Goal: Task Accomplishment & Management: Use online tool/utility

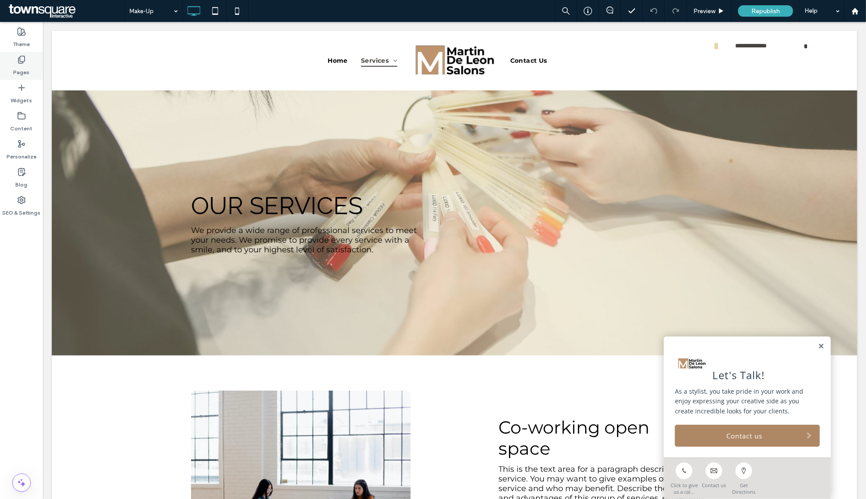
click at [20, 58] on use at bounding box center [21, 59] width 6 height 7
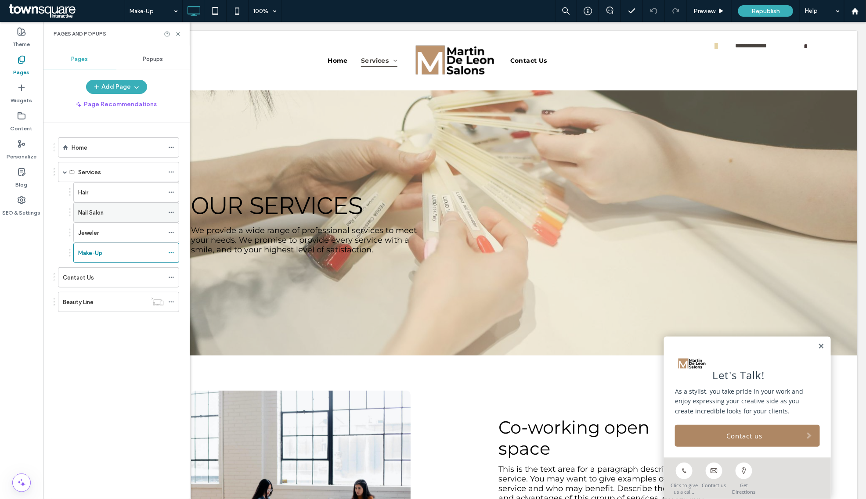
click at [99, 207] on div "Nail Salon" at bounding box center [121, 212] width 86 height 19
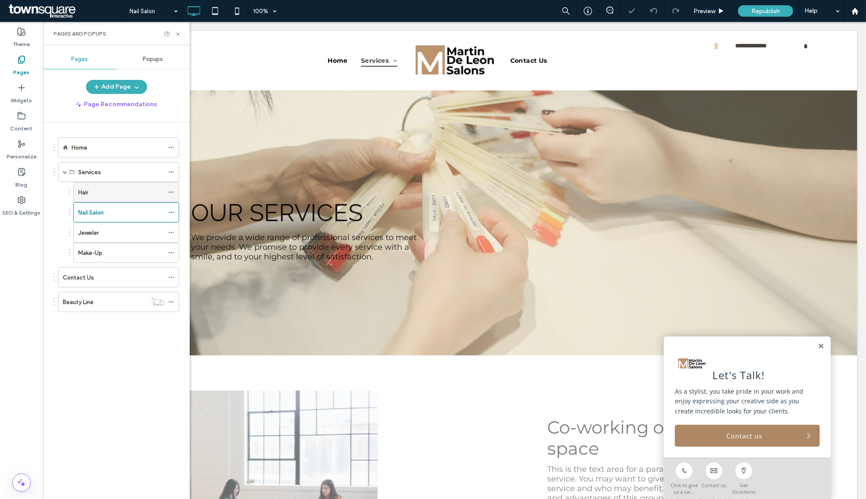
click at [115, 195] on div "Hair" at bounding box center [121, 192] width 86 height 9
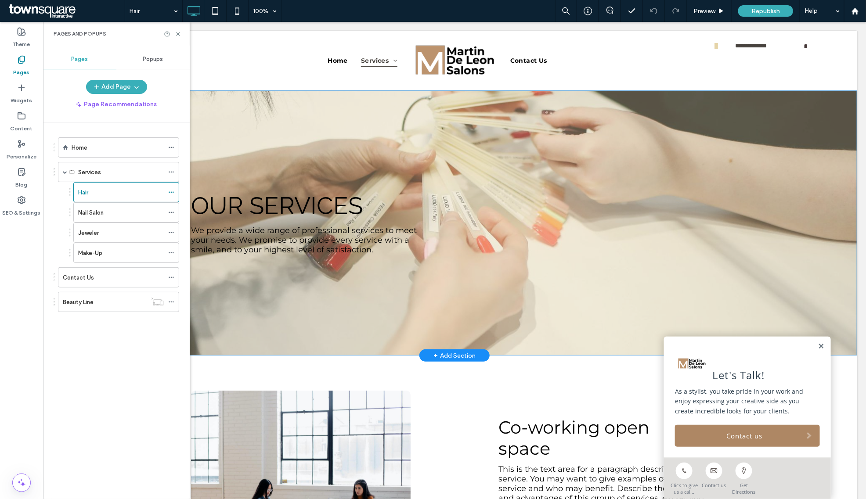
click at [263, 142] on div "Our services We provide a wide range of professional services to meet your need…" at bounding box center [453, 222] width 805 height 265
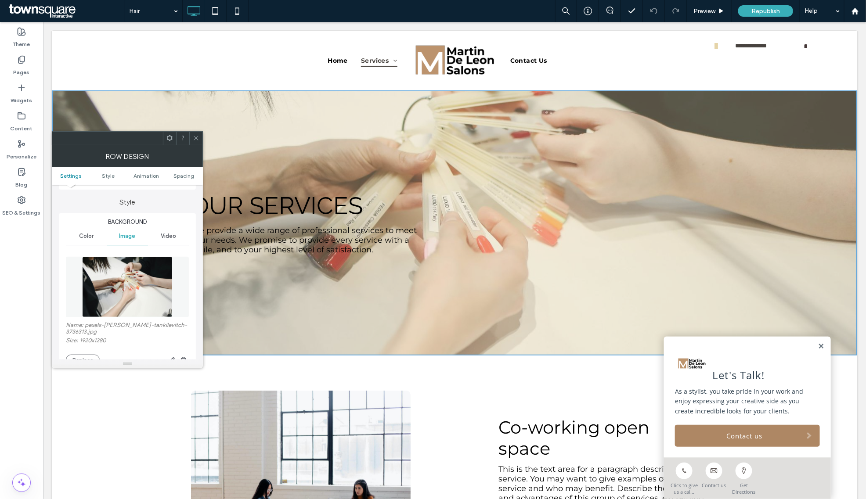
scroll to position [165, 0]
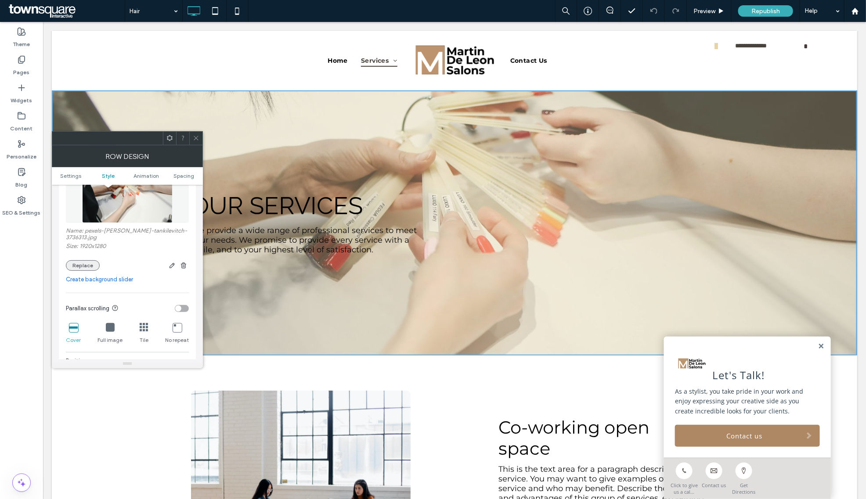
click at [87, 263] on button "Replace" at bounding box center [83, 265] width 34 height 11
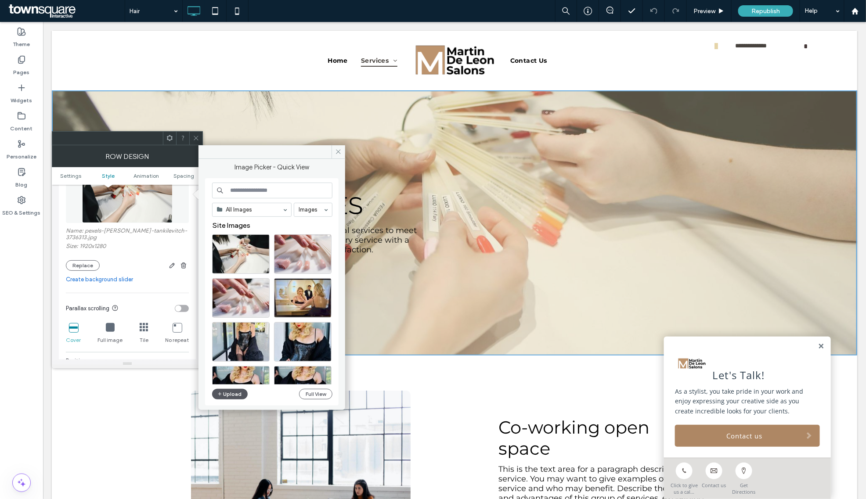
click at [224, 397] on button "Upload" at bounding box center [230, 394] width 36 height 11
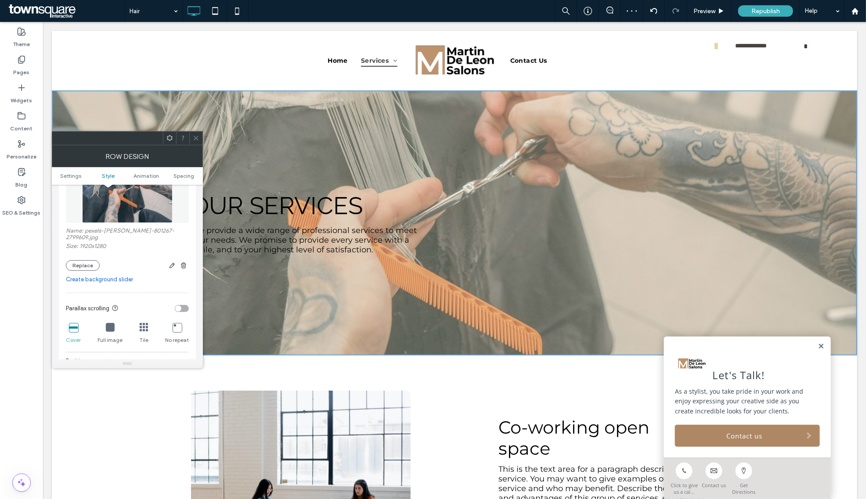
click at [195, 137] on use at bounding box center [196, 138] width 4 height 4
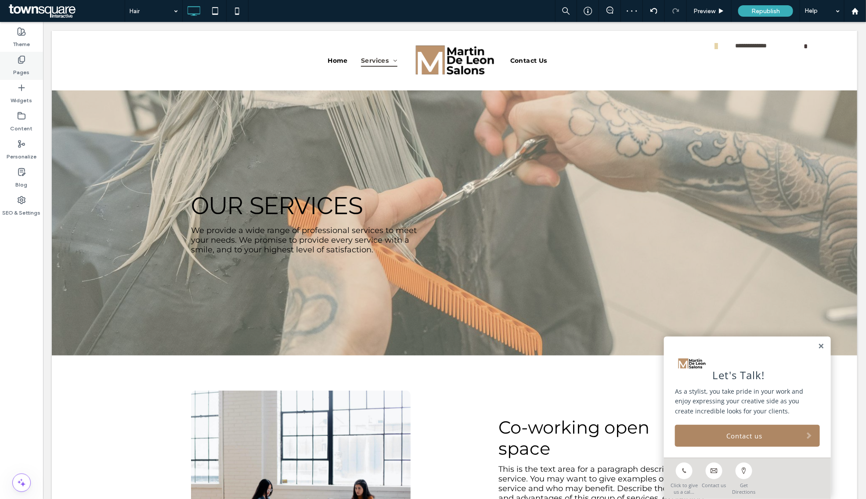
click at [25, 69] on label "Pages" at bounding box center [22, 70] width 16 height 12
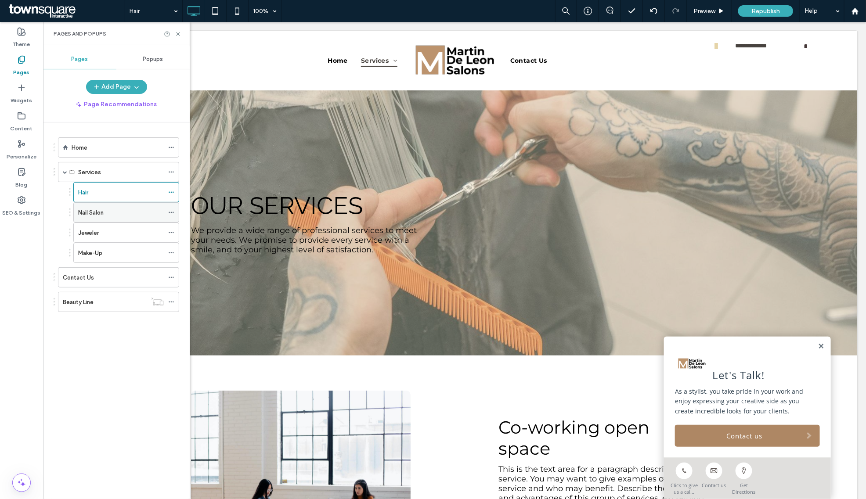
click at [117, 212] on div "Nail Salon" at bounding box center [121, 212] width 86 height 9
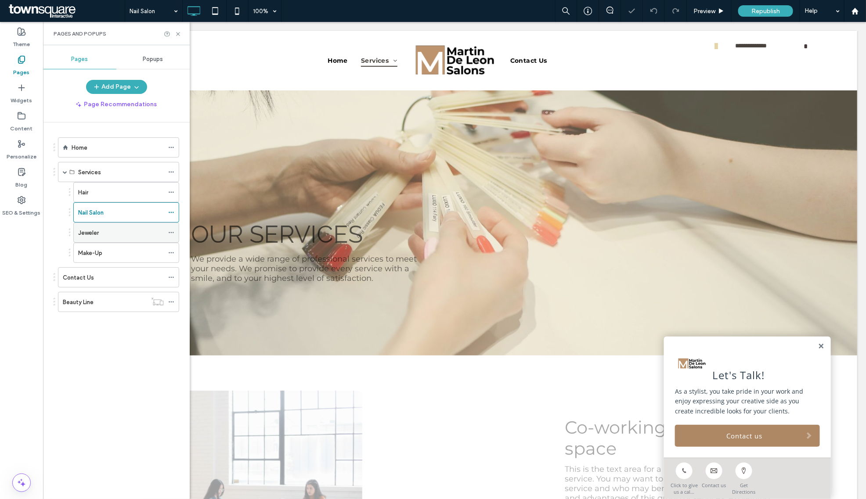
click at [110, 234] on div "Jeweler" at bounding box center [121, 232] width 86 height 9
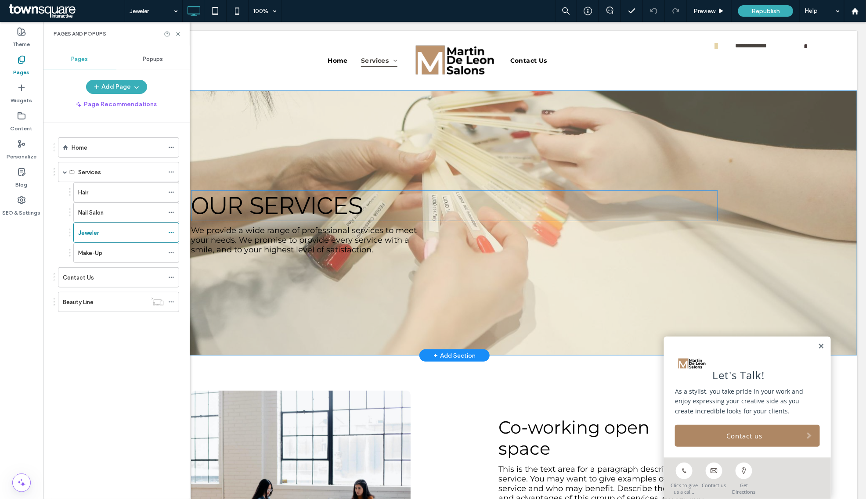
click at [248, 161] on div "Our services We provide a wide range of professional services to meet your need…" at bounding box center [453, 222] width 805 height 265
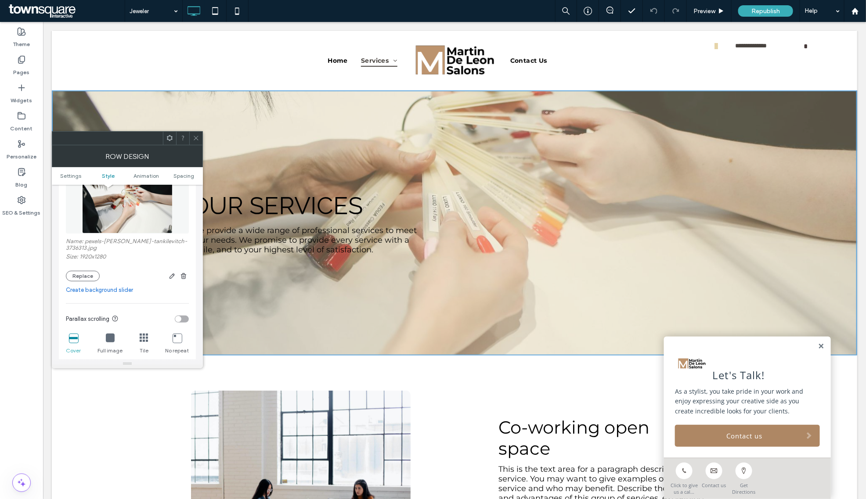
scroll to position [165, 0]
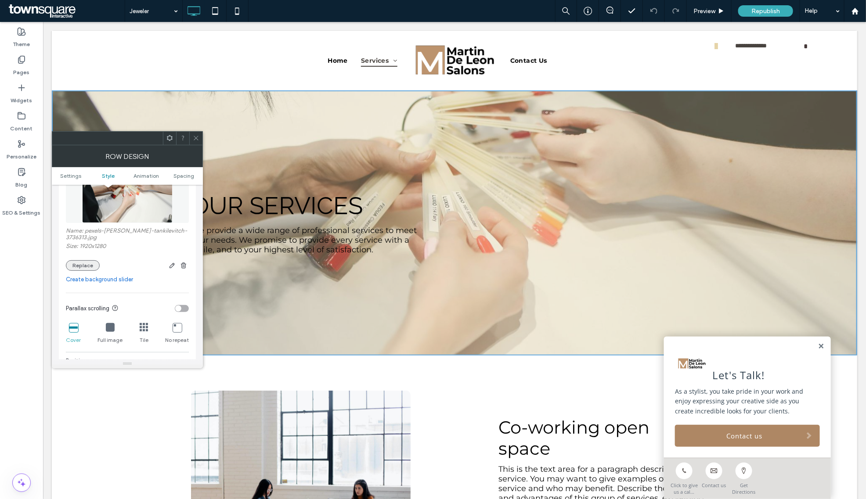
click at [91, 262] on button "Replace" at bounding box center [83, 265] width 34 height 11
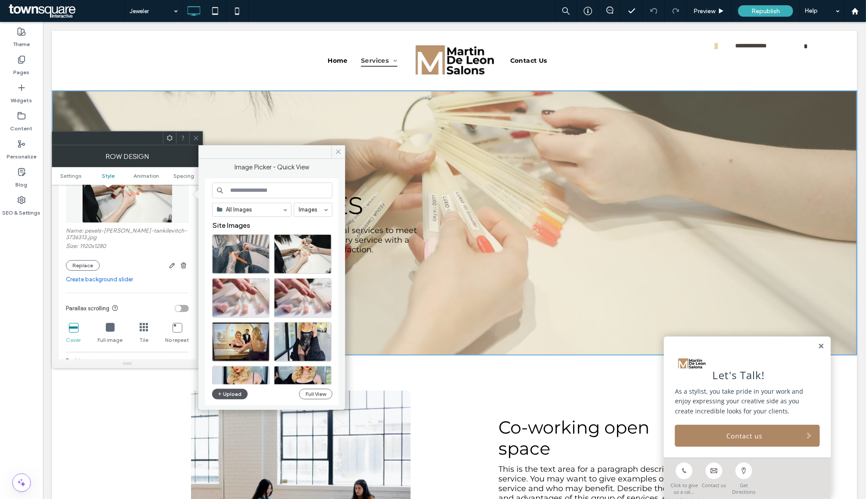
click at [230, 394] on button "Upload" at bounding box center [230, 394] width 36 height 11
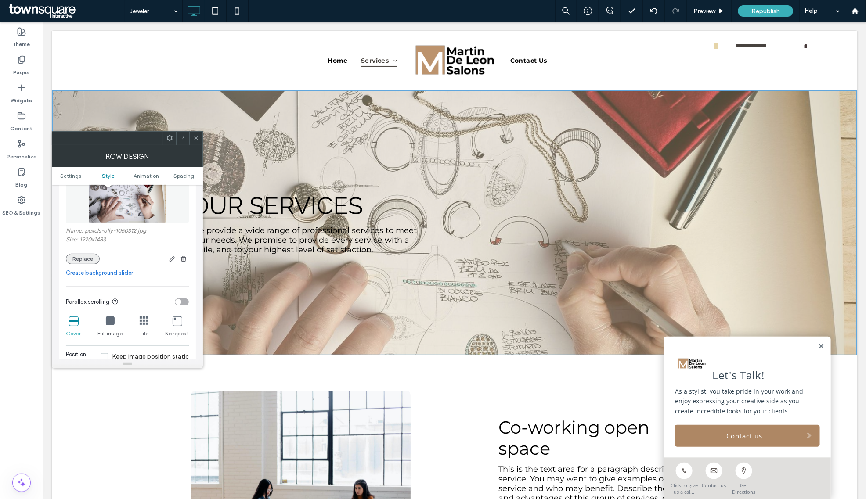
click at [84, 260] on button "Replace" at bounding box center [83, 259] width 34 height 11
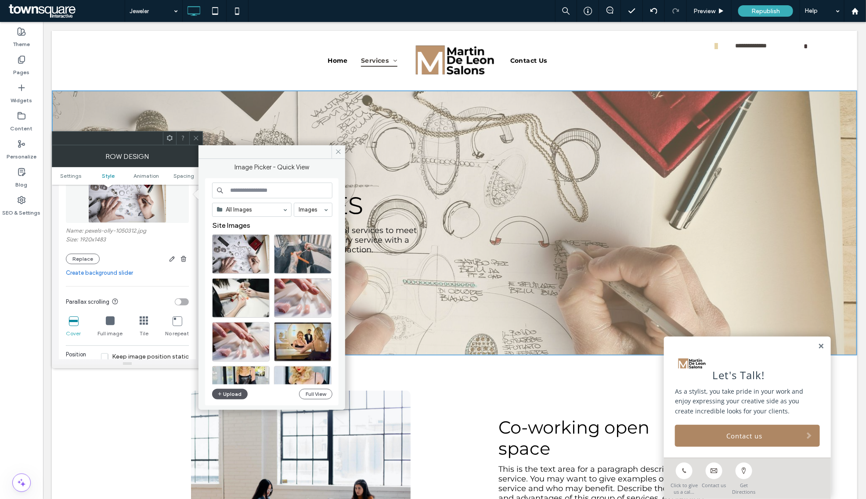
click at [235, 395] on button "Upload" at bounding box center [230, 394] width 36 height 11
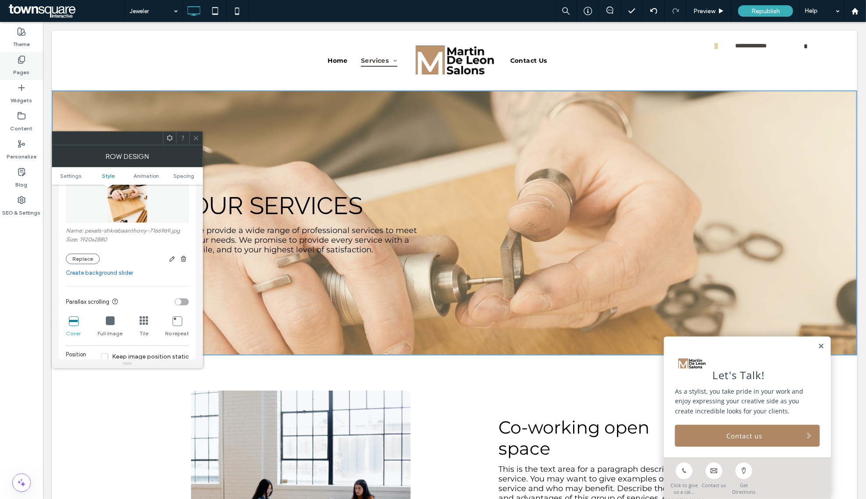
click at [25, 76] on label "Pages" at bounding box center [22, 70] width 16 height 12
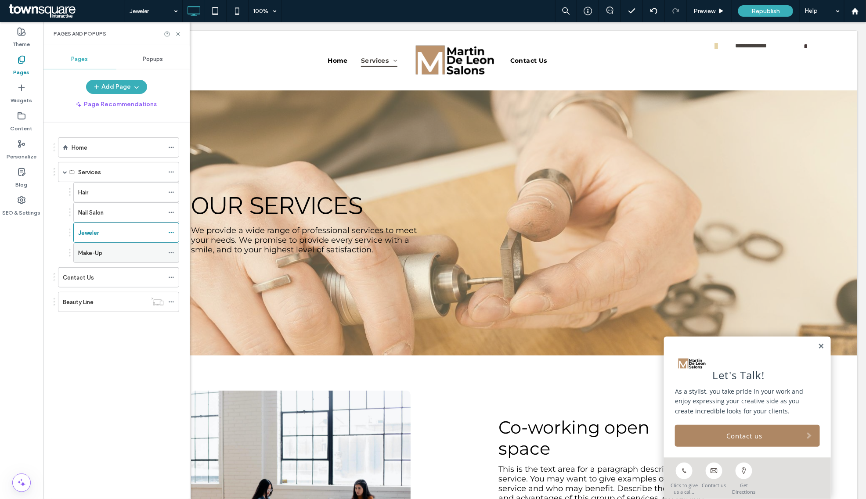
click at [122, 256] on div "Make-Up" at bounding box center [121, 253] width 86 height 9
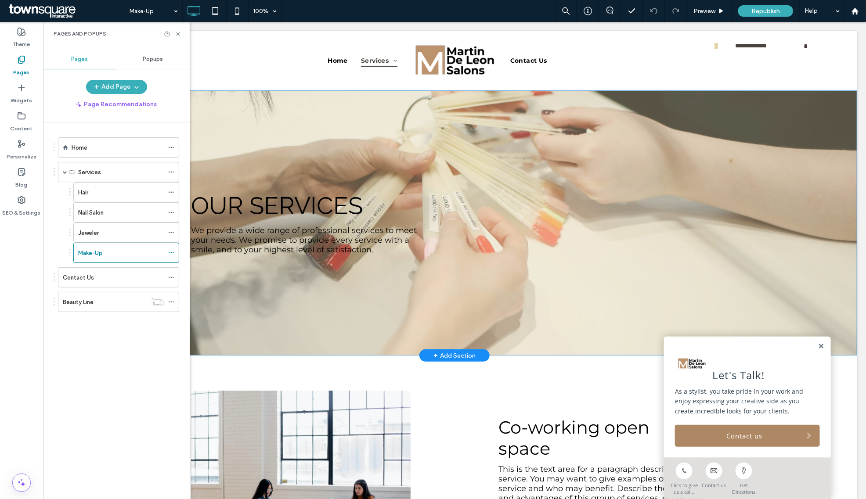
click at [226, 156] on div "Our services We provide a wide range of professional services to meet your need…" at bounding box center [453, 222] width 805 height 265
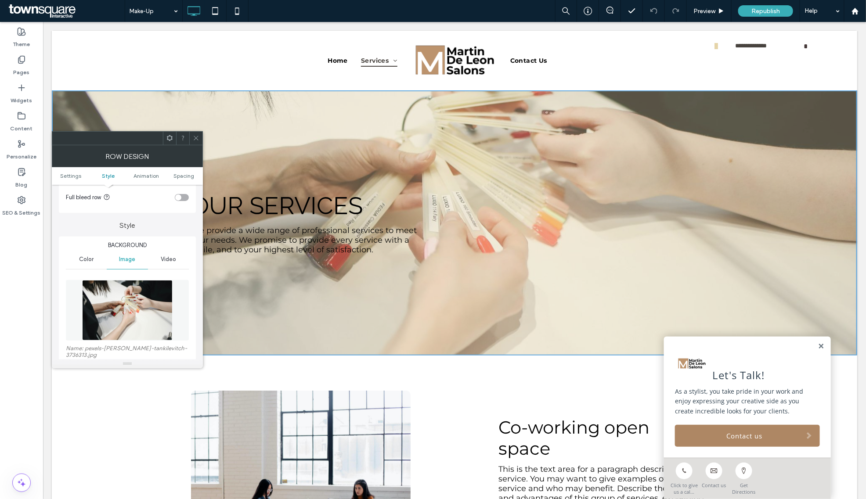
scroll to position [110, 0]
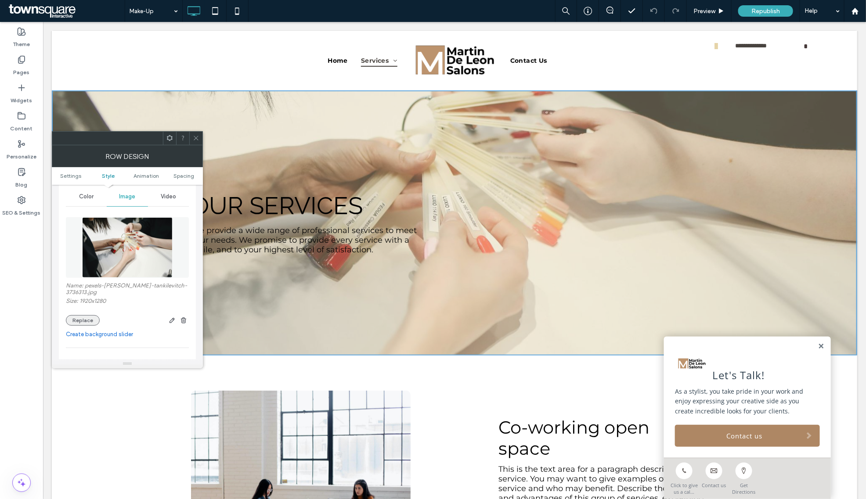
click at [84, 315] on button "Replace" at bounding box center [83, 320] width 34 height 11
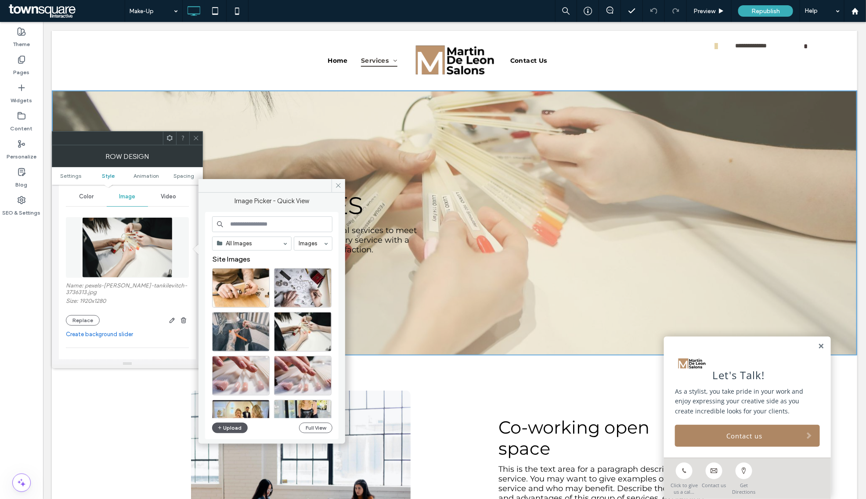
click at [228, 429] on button "Upload" at bounding box center [230, 428] width 36 height 11
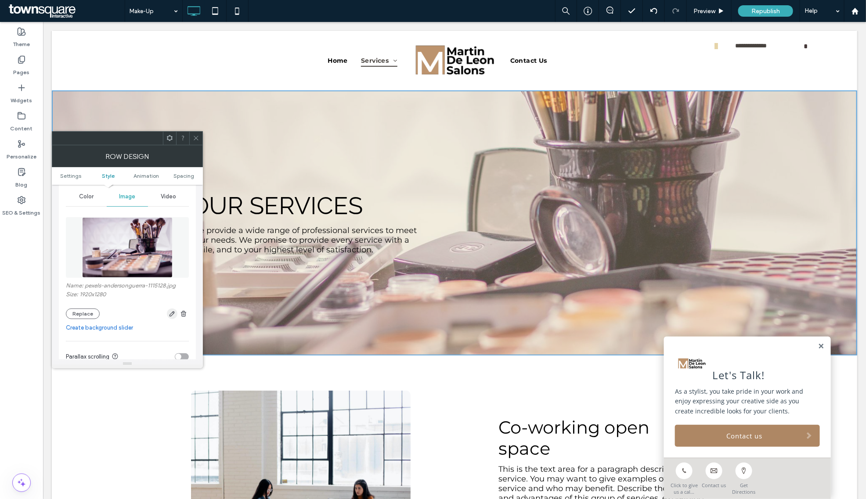
click at [170, 314] on icon "button" at bounding box center [172, 313] width 7 height 7
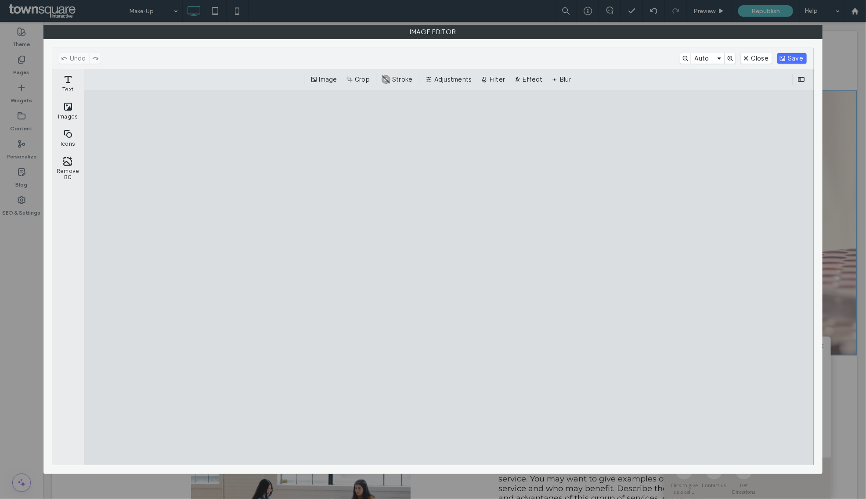
click at [22, 192] on div "Image Editor" at bounding box center [433, 249] width 866 height 499
click at [765, 61] on button "Close" at bounding box center [756, 58] width 31 height 11
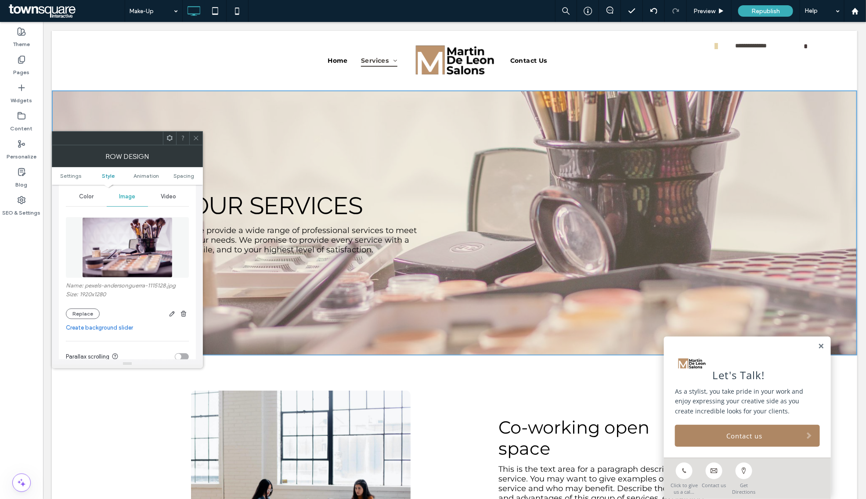
click at [195, 133] on span at bounding box center [196, 138] width 7 height 13
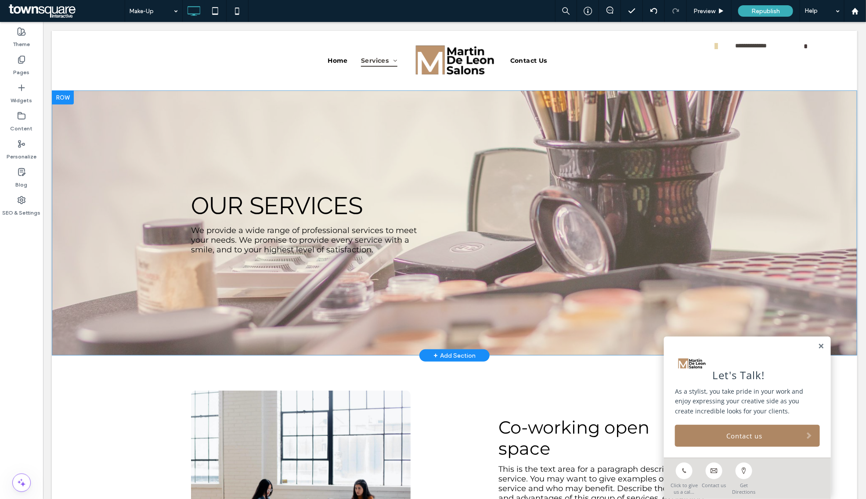
drag, startPoint x: 755, startPoint y: 260, endPoint x: 751, endPoint y: 303, distance: 43.6
click at [755, 260] on div "Our services We provide a wide range of professional services to meet your need…" at bounding box center [453, 222] width 805 height 265
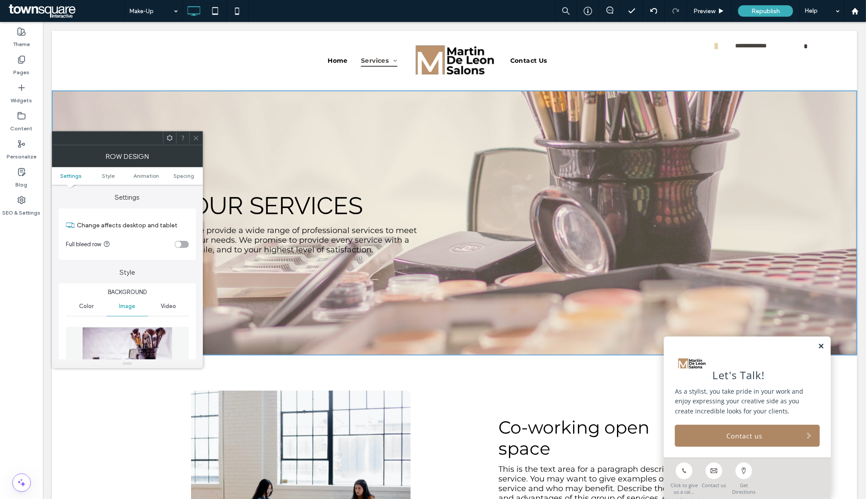
click at [817, 344] on link at bounding box center [820, 346] width 7 height 7
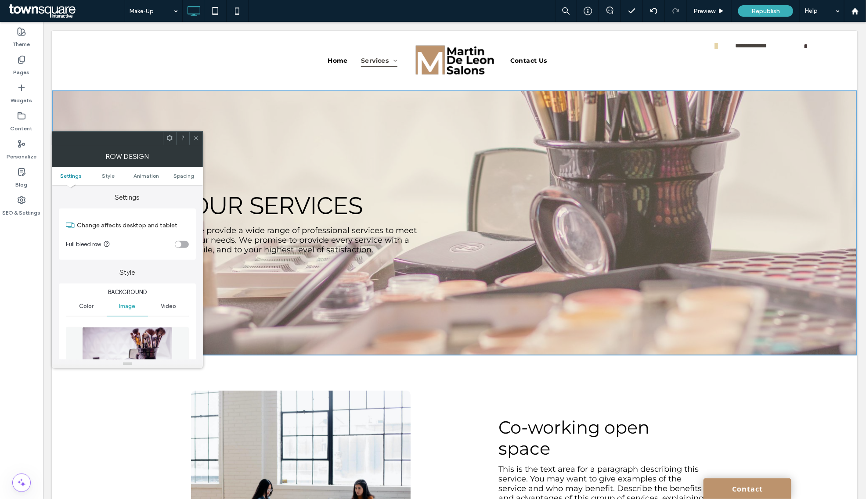
click at [195, 138] on icon at bounding box center [196, 138] width 7 height 7
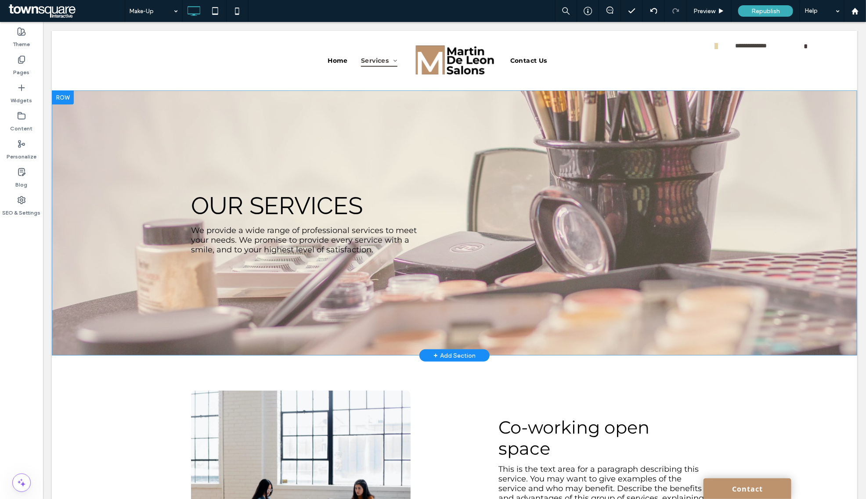
click at [735, 408] on div "Click To Paste Click To Paste Co-working open space This is the text area for a…" at bounding box center [453, 500] width 805 height 290
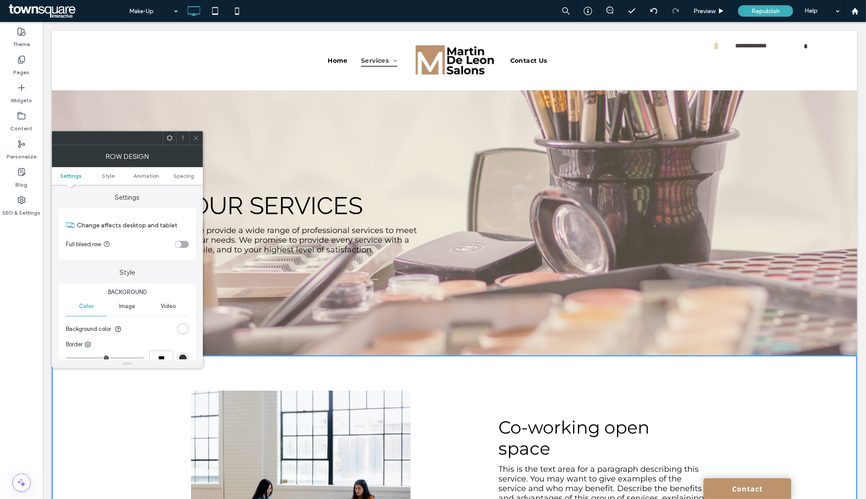
click at [198, 141] on icon at bounding box center [196, 138] width 7 height 7
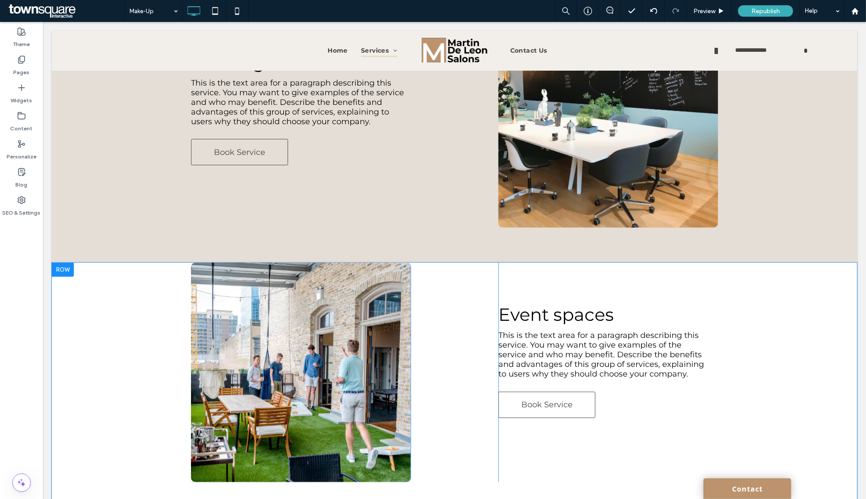
scroll to position [714, 0]
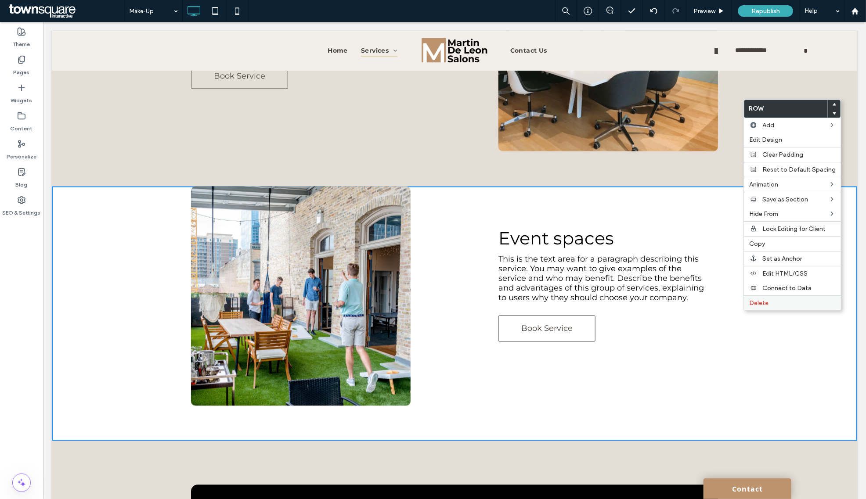
click at [763, 307] on span "Delete" at bounding box center [758, 302] width 19 height 7
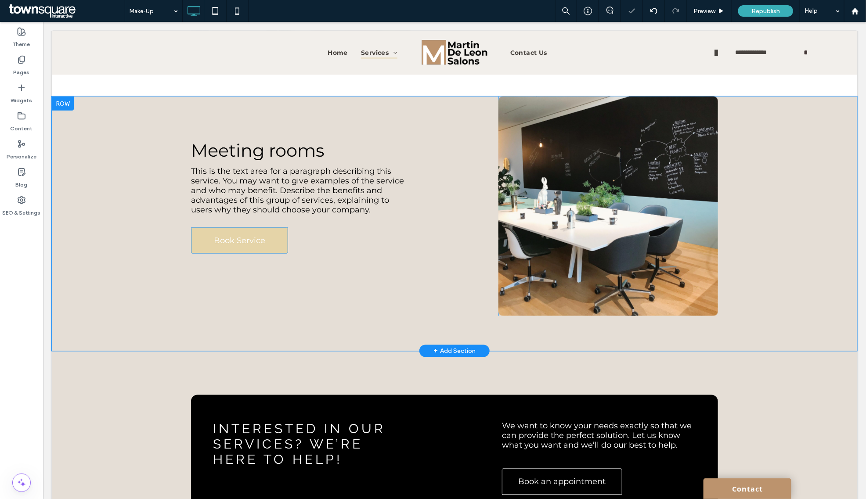
scroll to position [533, 0]
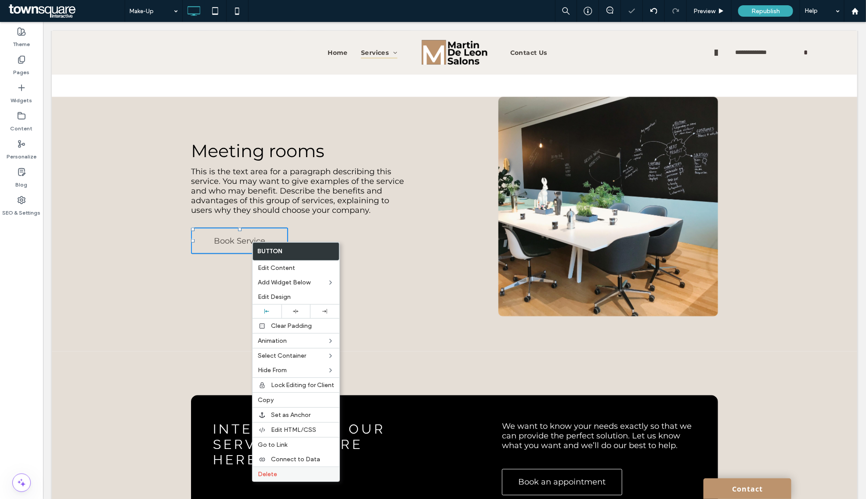
click at [285, 477] on label "Delete" at bounding box center [296, 474] width 76 height 7
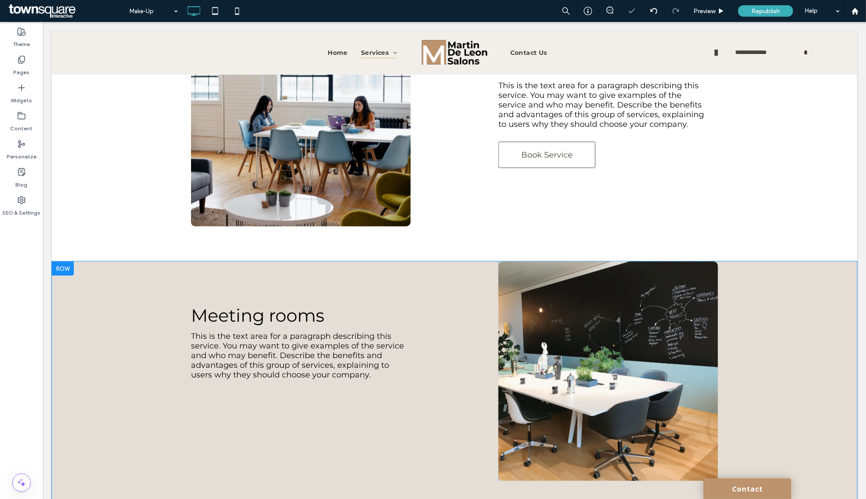
scroll to position [203, 0]
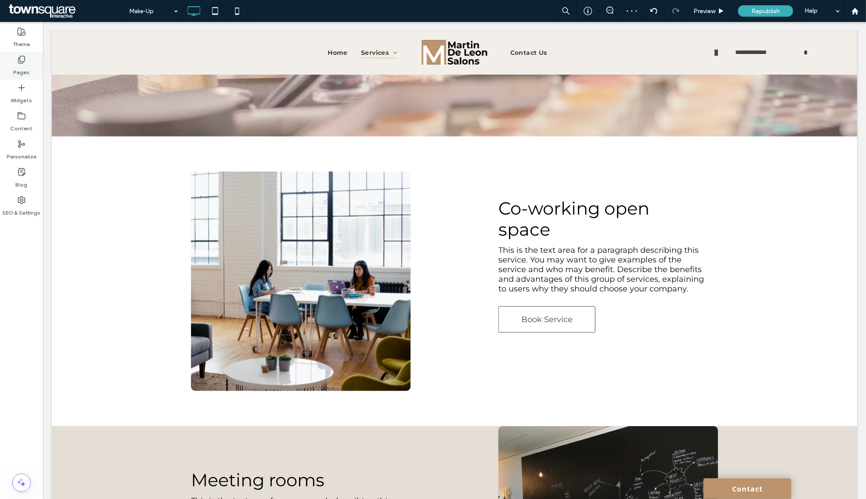
click at [29, 76] on div "Pages" at bounding box center [21, 66] width 43 height 28
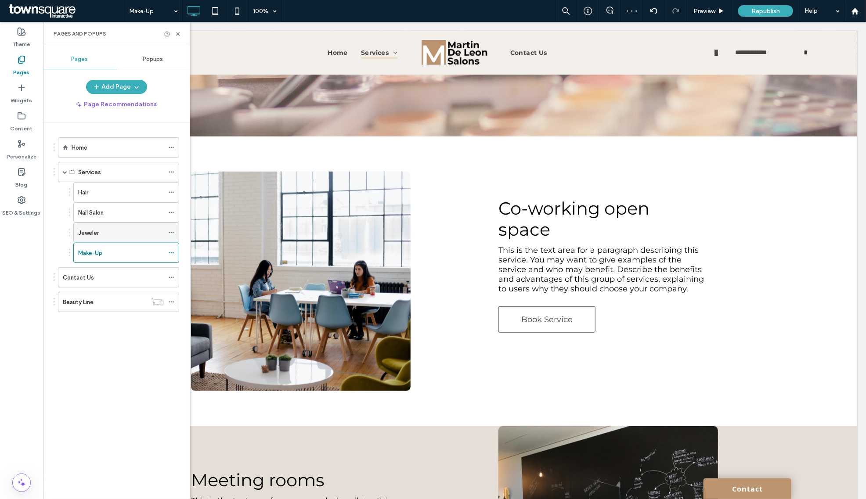
click at [104, 239] on div "Jeweler" at bounding box center [121, 232] width 86 height 19
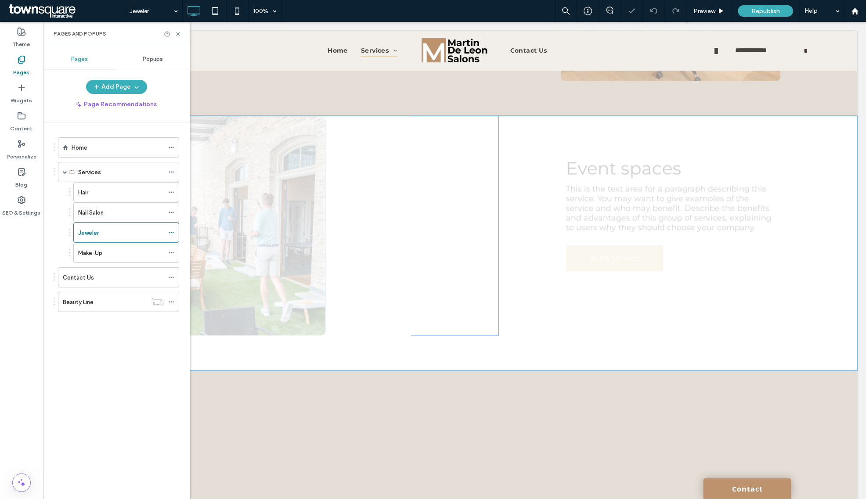
scroll to position [765, 0]
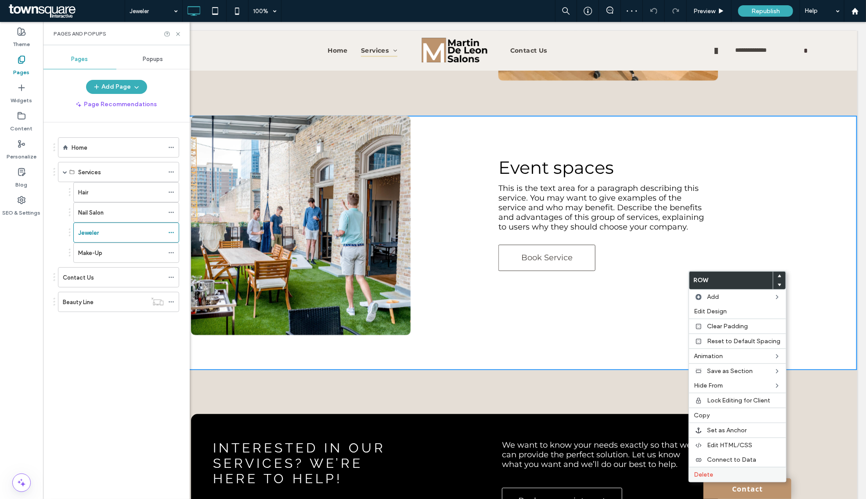
click at [717, 479] on label "Delete" at bounding box center [737, 474] width 87 height 7
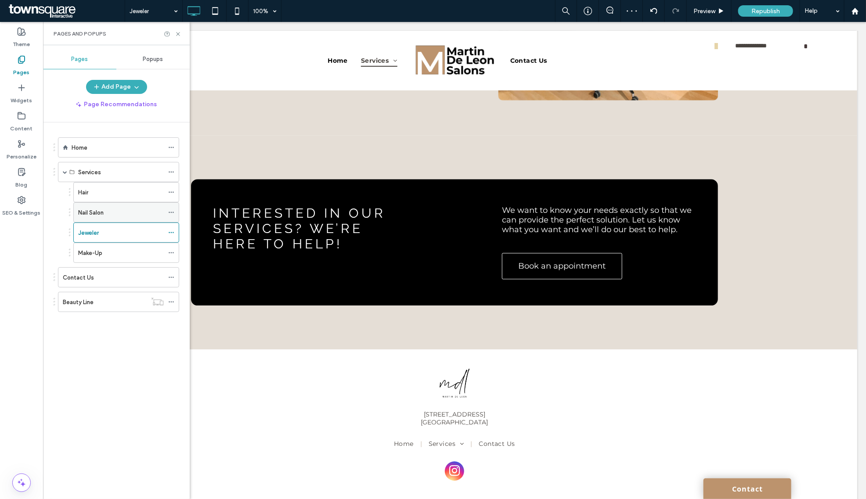
click at [112, 211] on div "Nail Salon" at bounding box center [121, 212] width 86 height 9
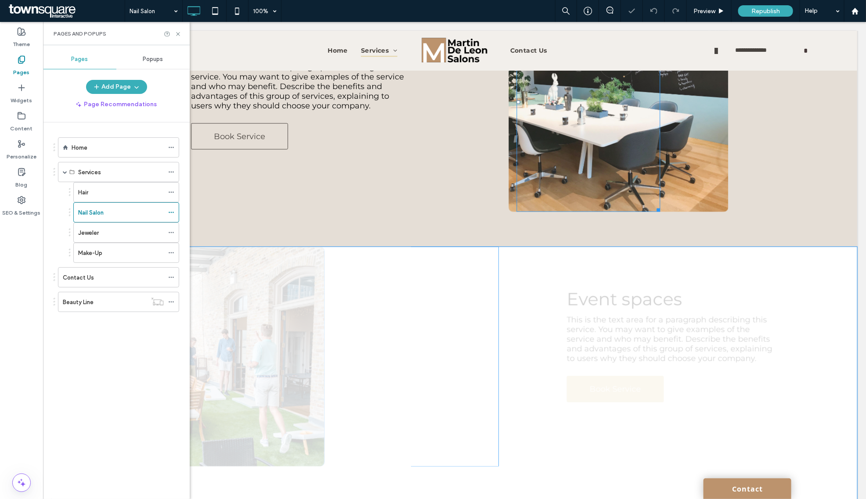
scroll to position [749, 0]
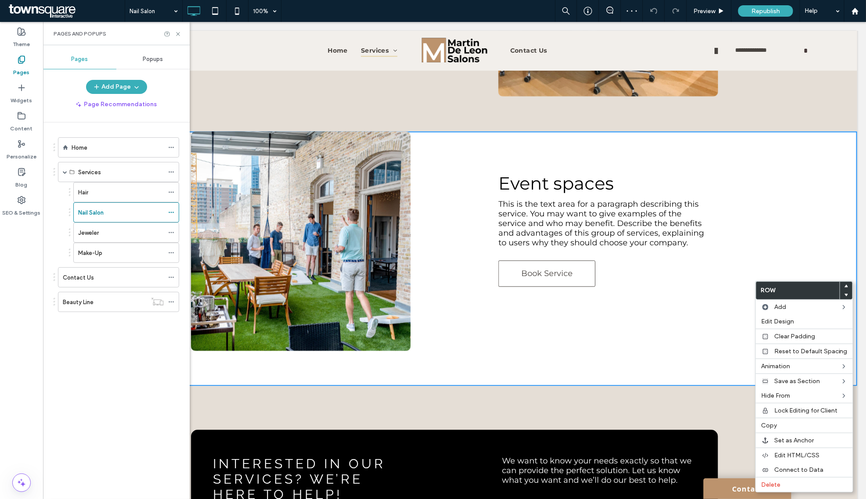
drag, startPoint x: 776, startPoint y: 492, endPoint x: 598, endPoint y: 328, distance: 242.4
click at [776, 489] on span "Delete" at bounding box center [770, 484] width 19 height 7
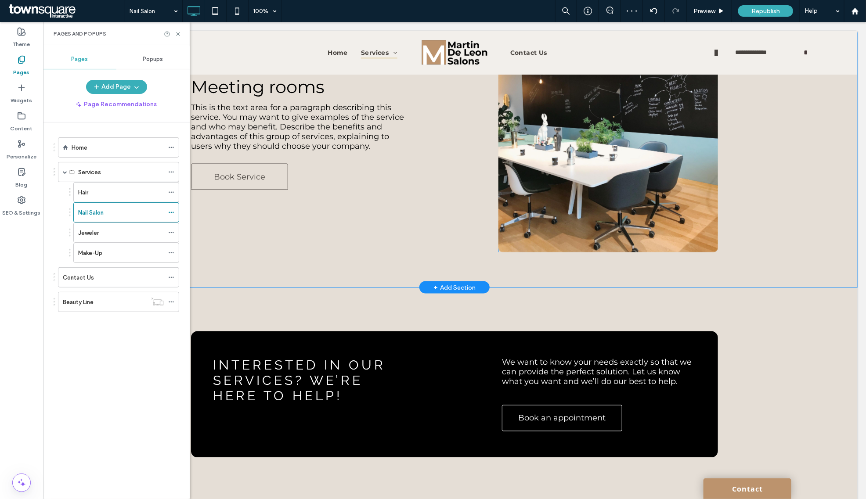
scroll to position [529, 0]
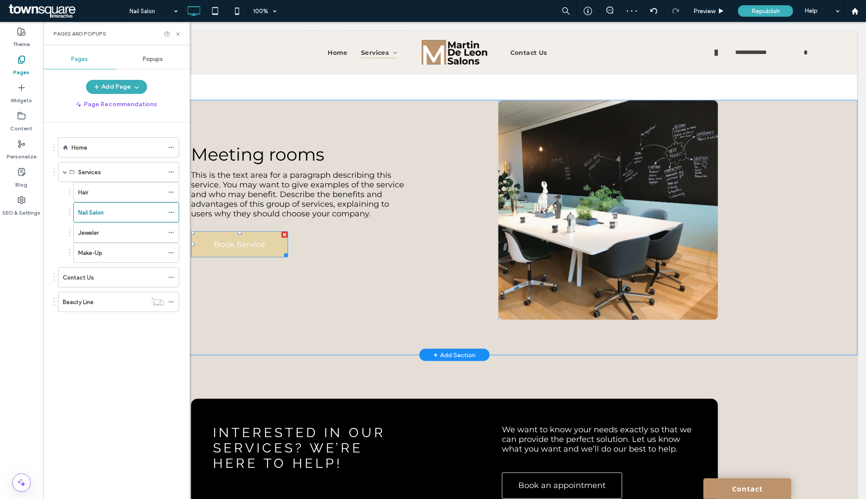
click at [281, 237] on div at bounding box center [284, 234] width 6 height 6
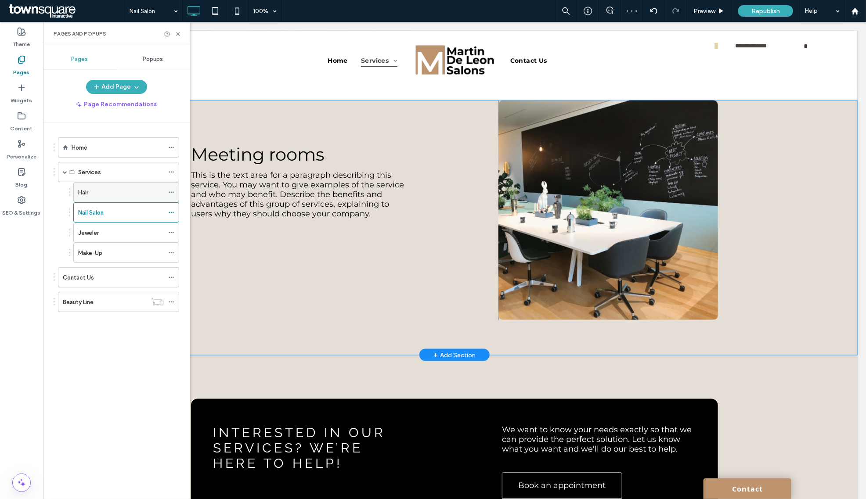
click at [97, 195] on div "Hair" at bounding box center [121, 192] width 86 height 9
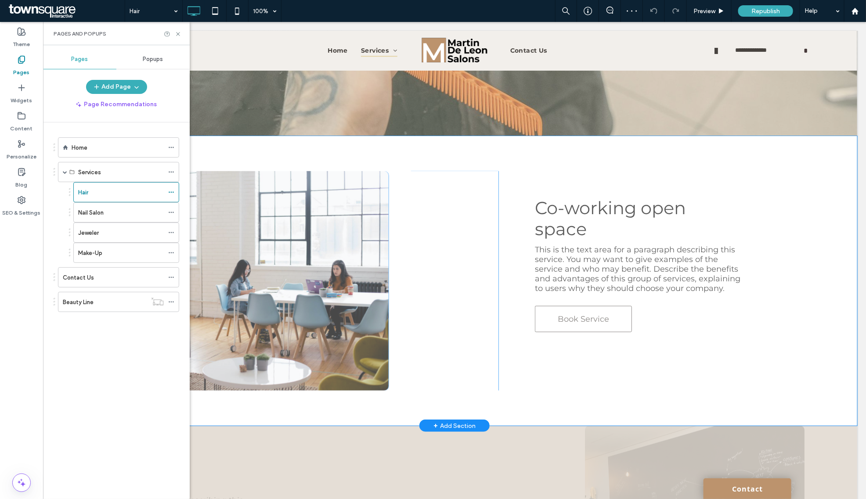
scroll to position [439, 0]
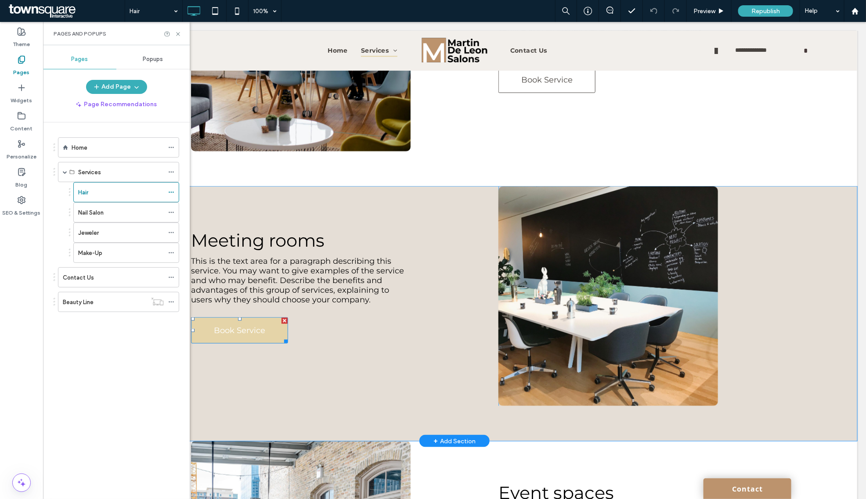
click at [281, 323] on div at bounding box center [284, 321] width 6 height 6
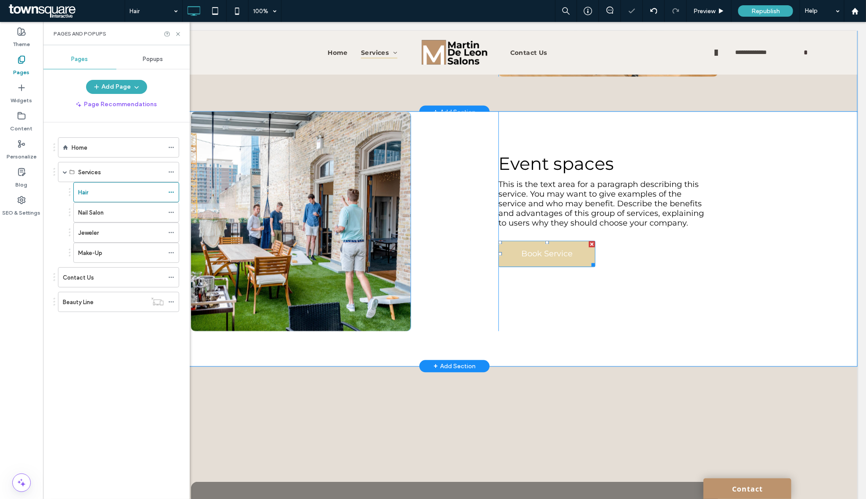
scroll to position [772, 0]
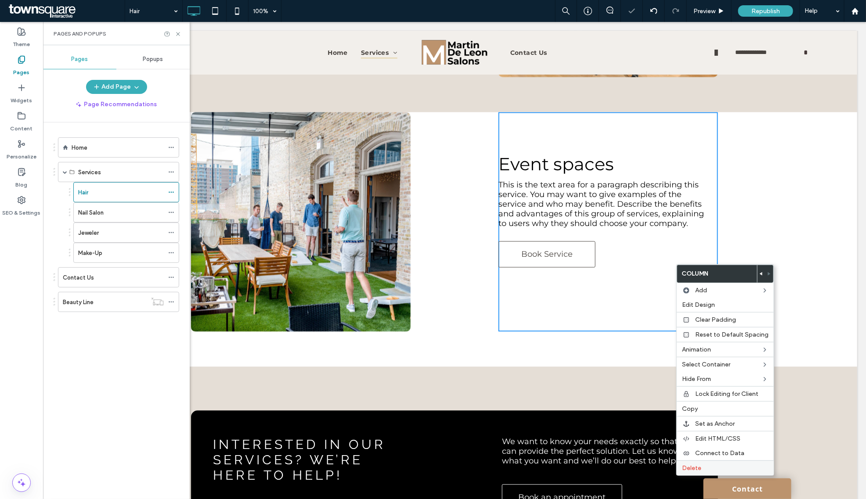
click at [705, 472] on label "Delete" at bounding box center [725, 468] width 87 height 7
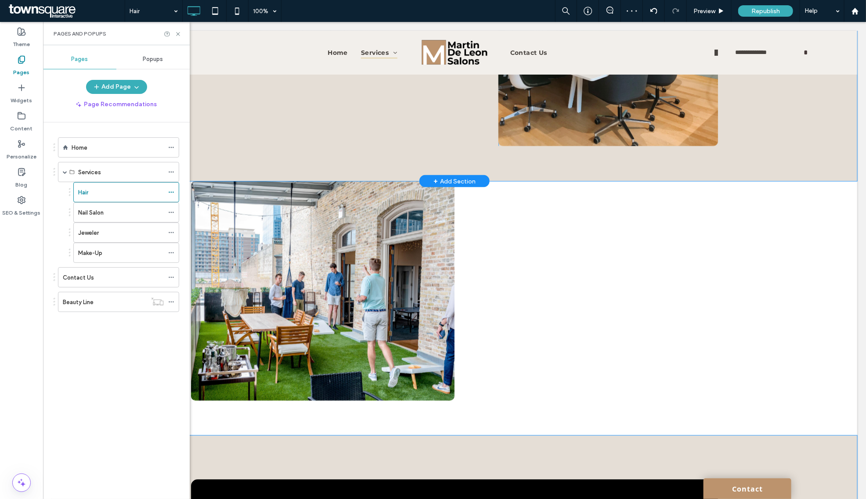
scroll to position [607, 0]
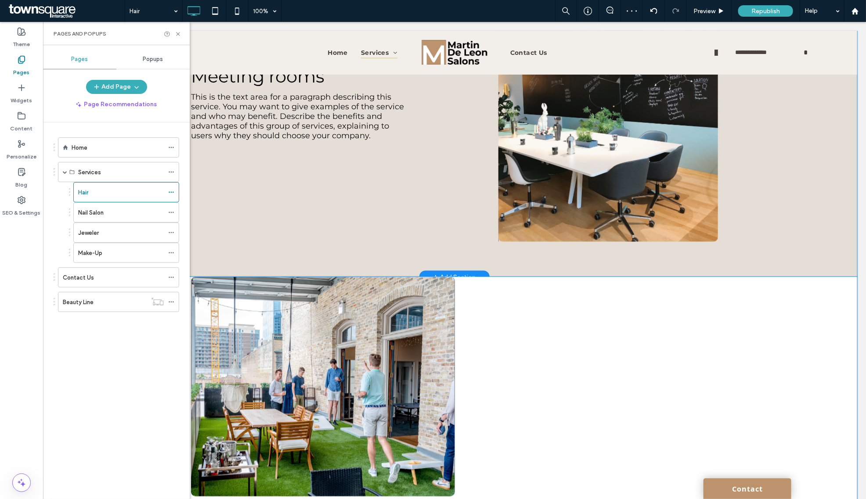
click at [516, 361] on div "Click To Paste" at bounding box center [585, 387] width 263 height 220
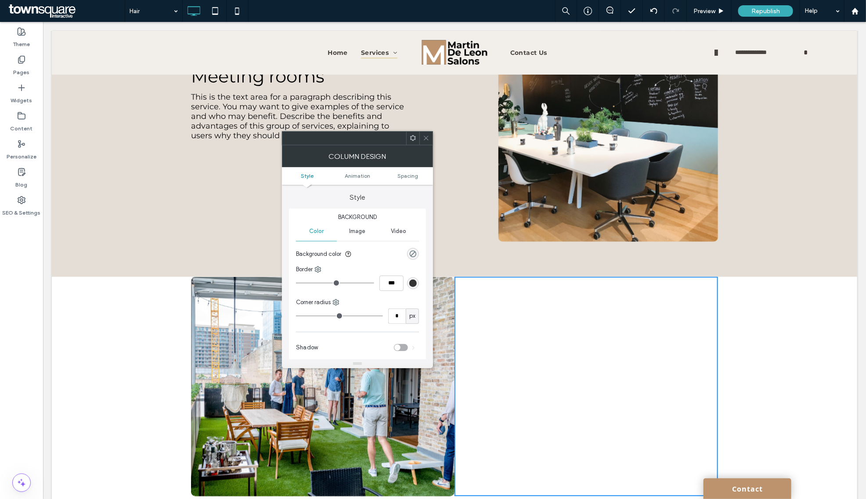
click at [425, 137] on icon at bounding box center [426, 138] width 7 height 7
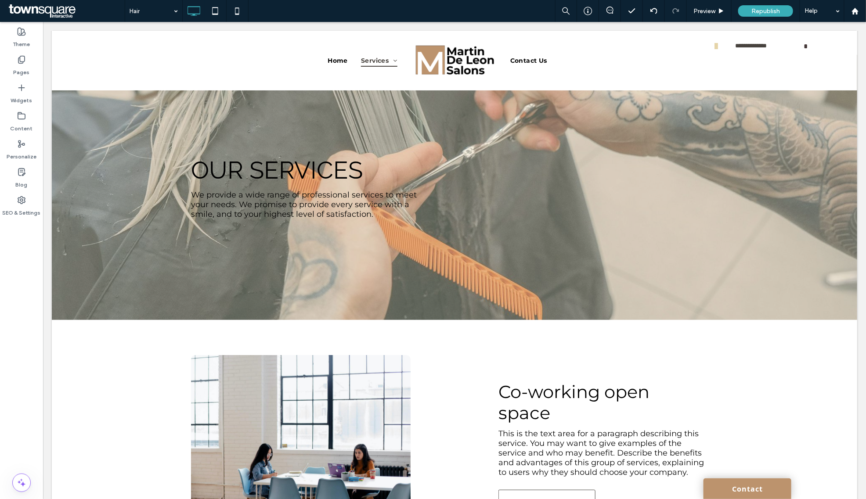
scroll to position [0, 0]
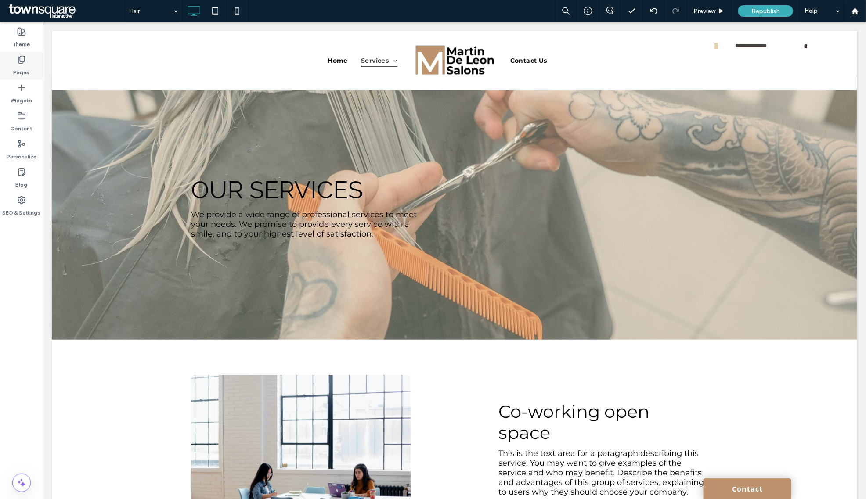
click at [25, 65] on label "Pages" at bounding box center [22, 70] width 16 height 12
